Goal: Transaction & Acquisition: Download file/media

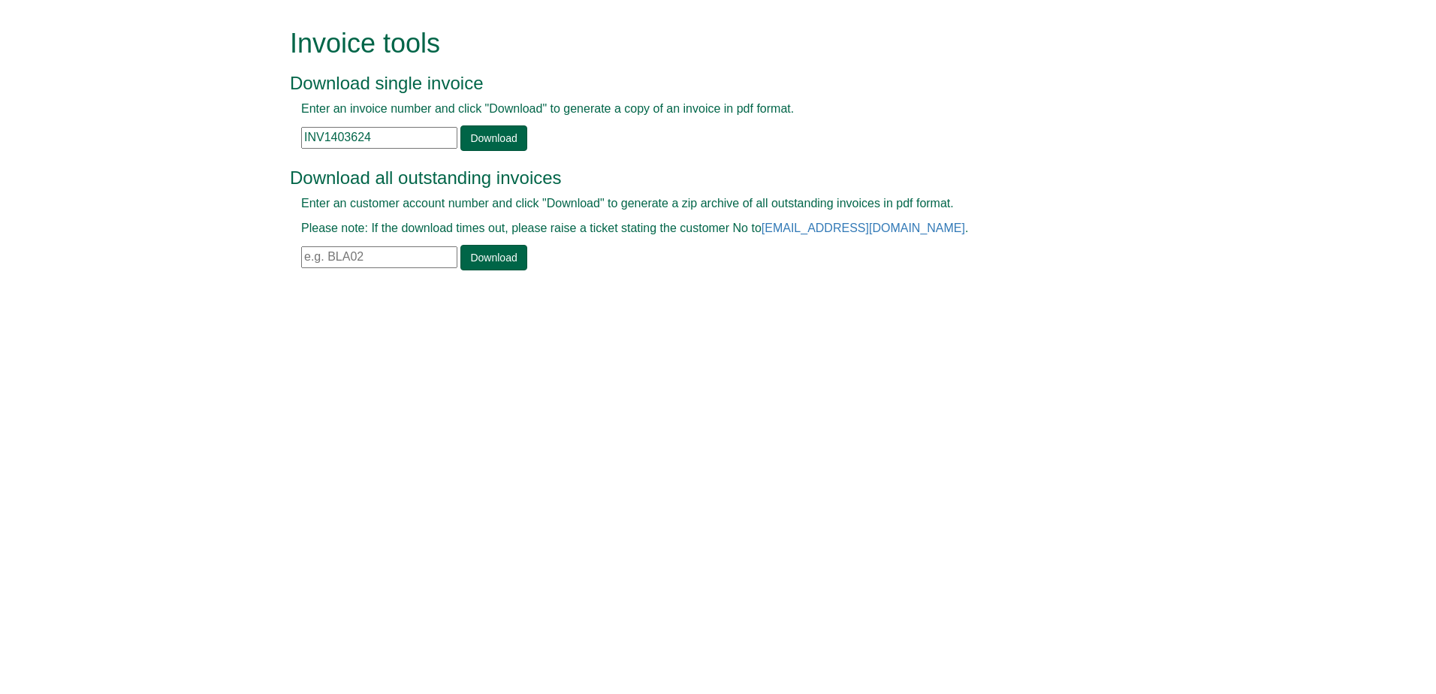
drag, startPoint x: 406, startPoint y: 135, endPoint x: 250, endPoint y: 135, distance: 155.5
click at [250, 135] on form "Invoice tools Download single invoice Enter an invoice number and click "Downlo…" at bounding box center [718, 151] width 1436 height 302
paste input "865"
type input "INV1403865"
click at [461, 131] on link "Download" at bounding box center [493, 138] width 66 height 26
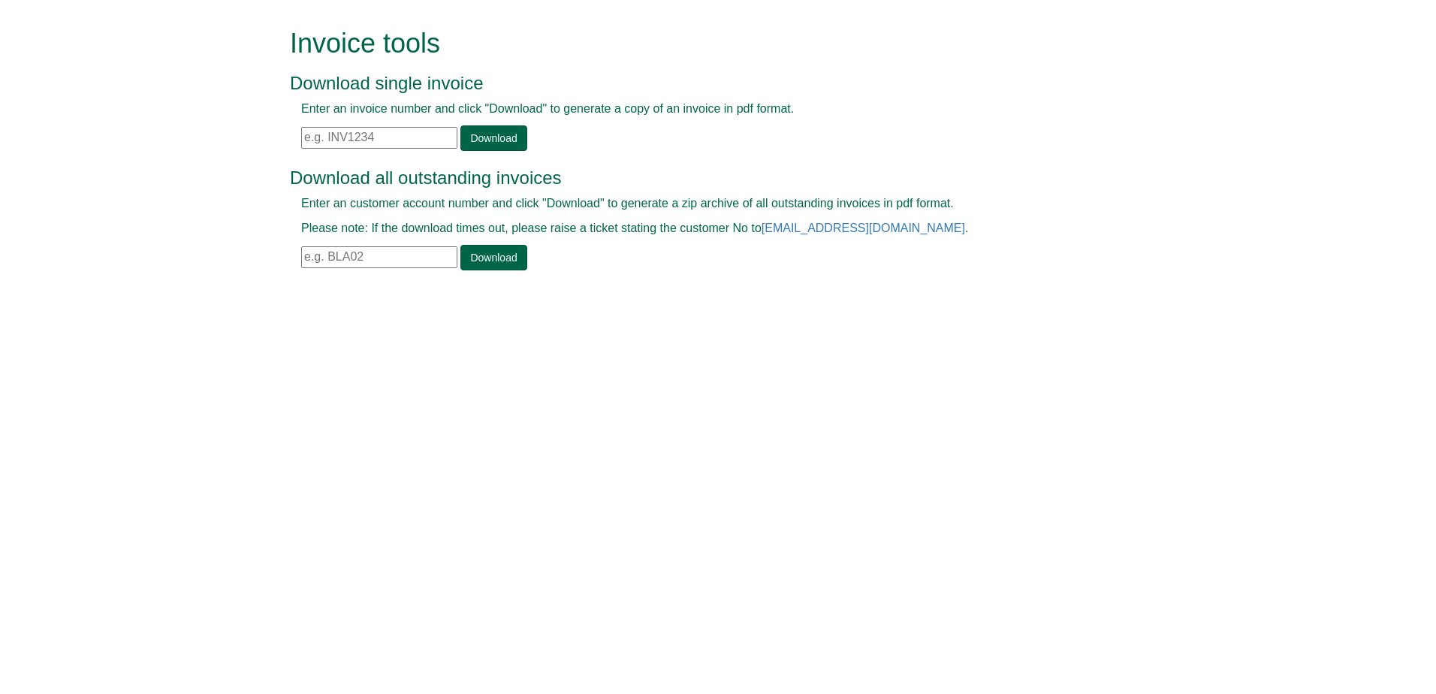
click at [376, 256] on input "text" at bounding box center [379, 257] width 156 height 22
type input "BOE02"
click at [493, 254] on link "Download" at bounding box center [493, 258] width 66 height 26
